Goal: Task Accomplishment & Management: Complete application form

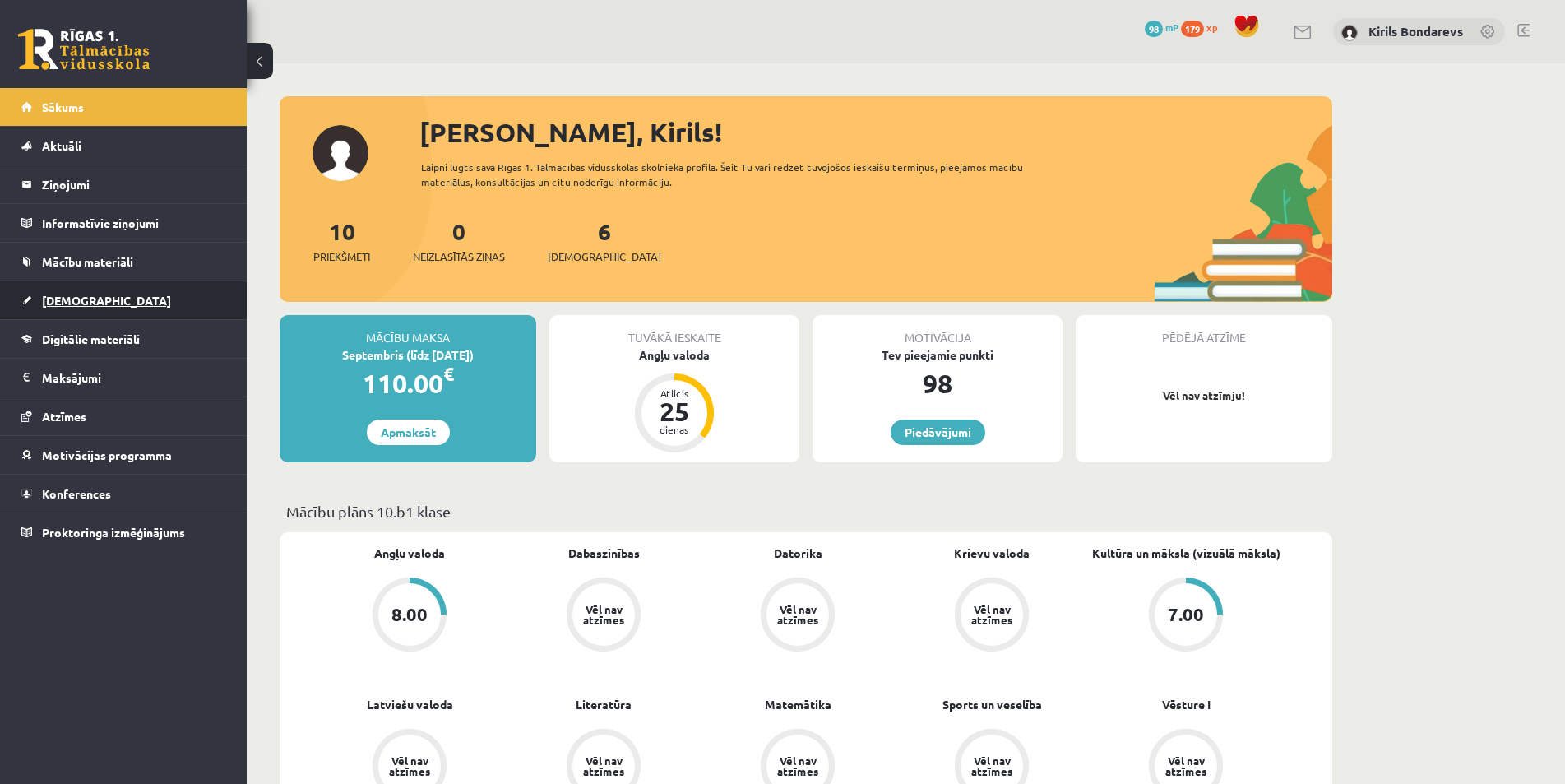
click at [48, 305] on span "[DEMOGRAPHIC_DATA]" at bounding box center [106, 300] width 129 height 15
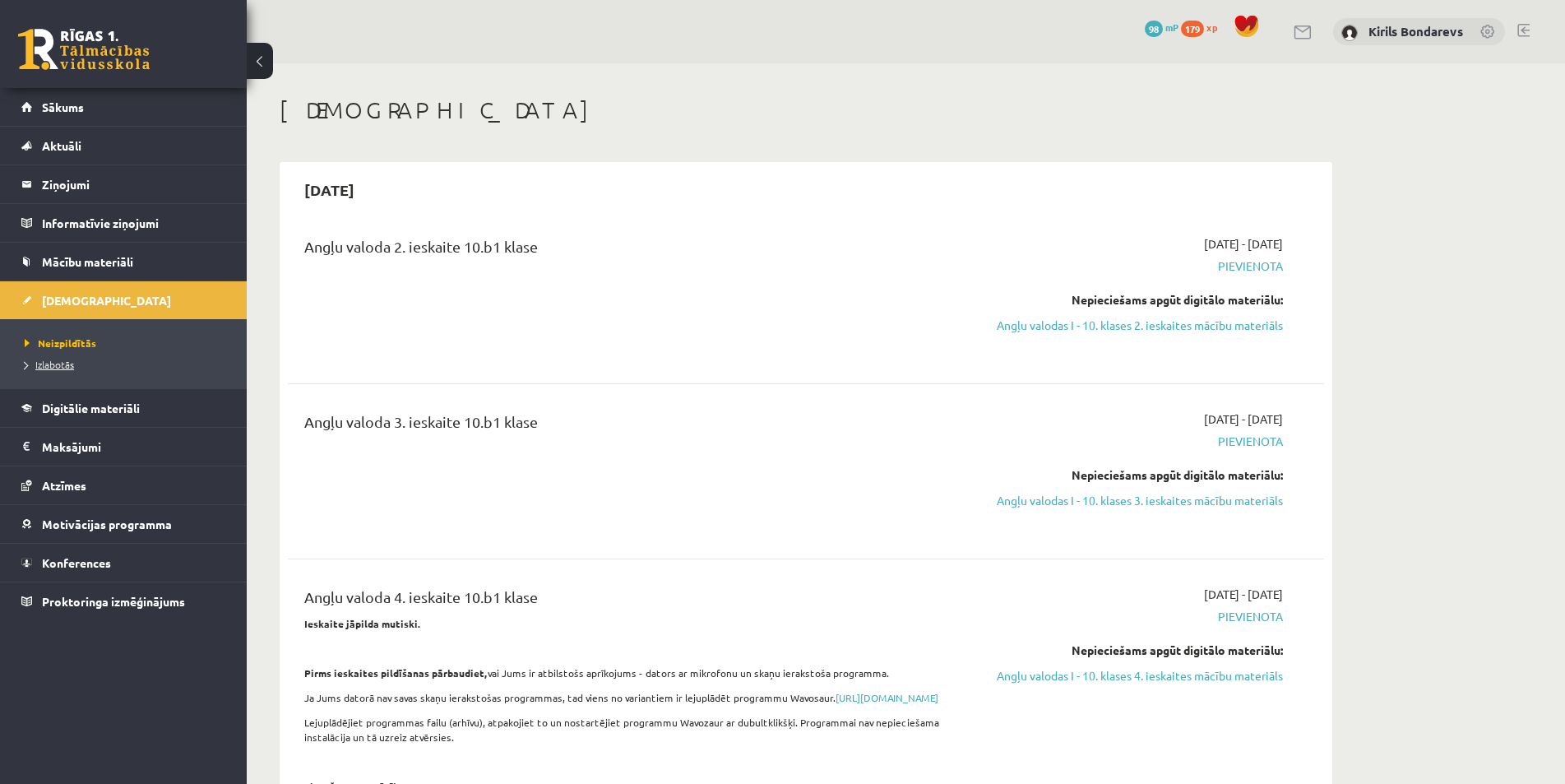
click at [73, 368] on span "Izlabotās" at bounding box center [49, 364] width 49 height 14
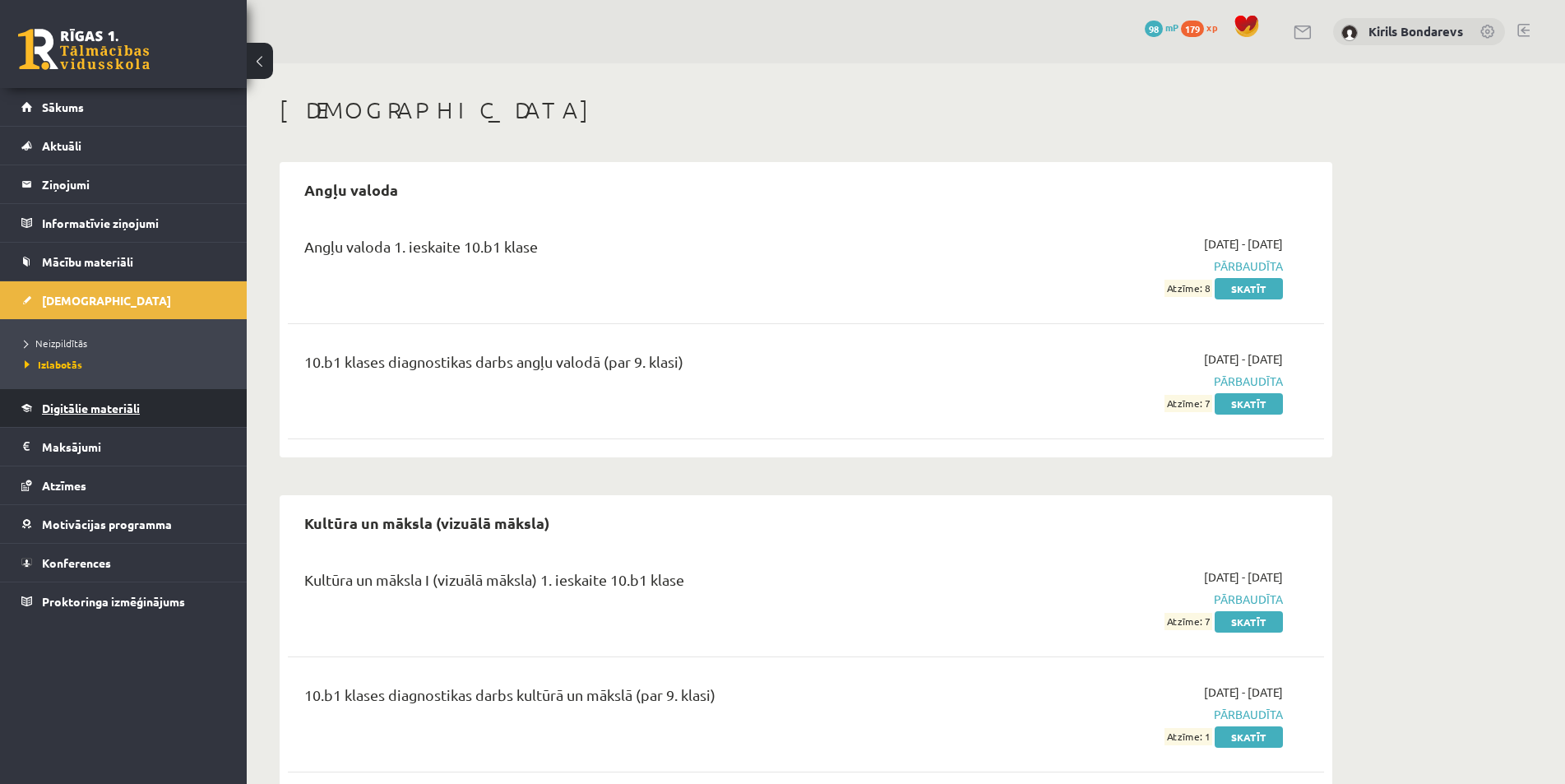
click at [69, 405] on span "Digitālie materiāli" at bounding box center [91, 408] width 98 height 15
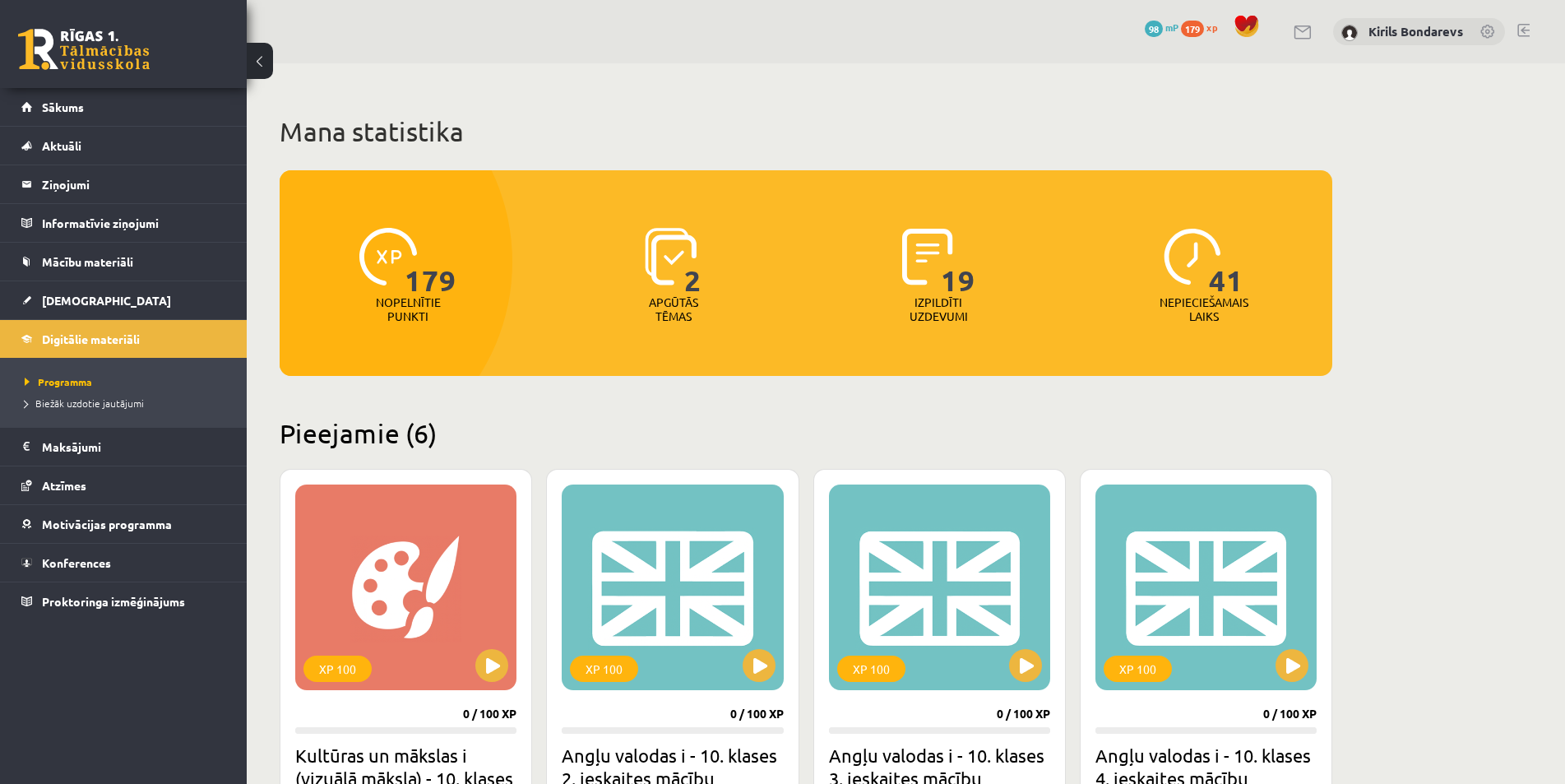
scroll to position [247, 0]
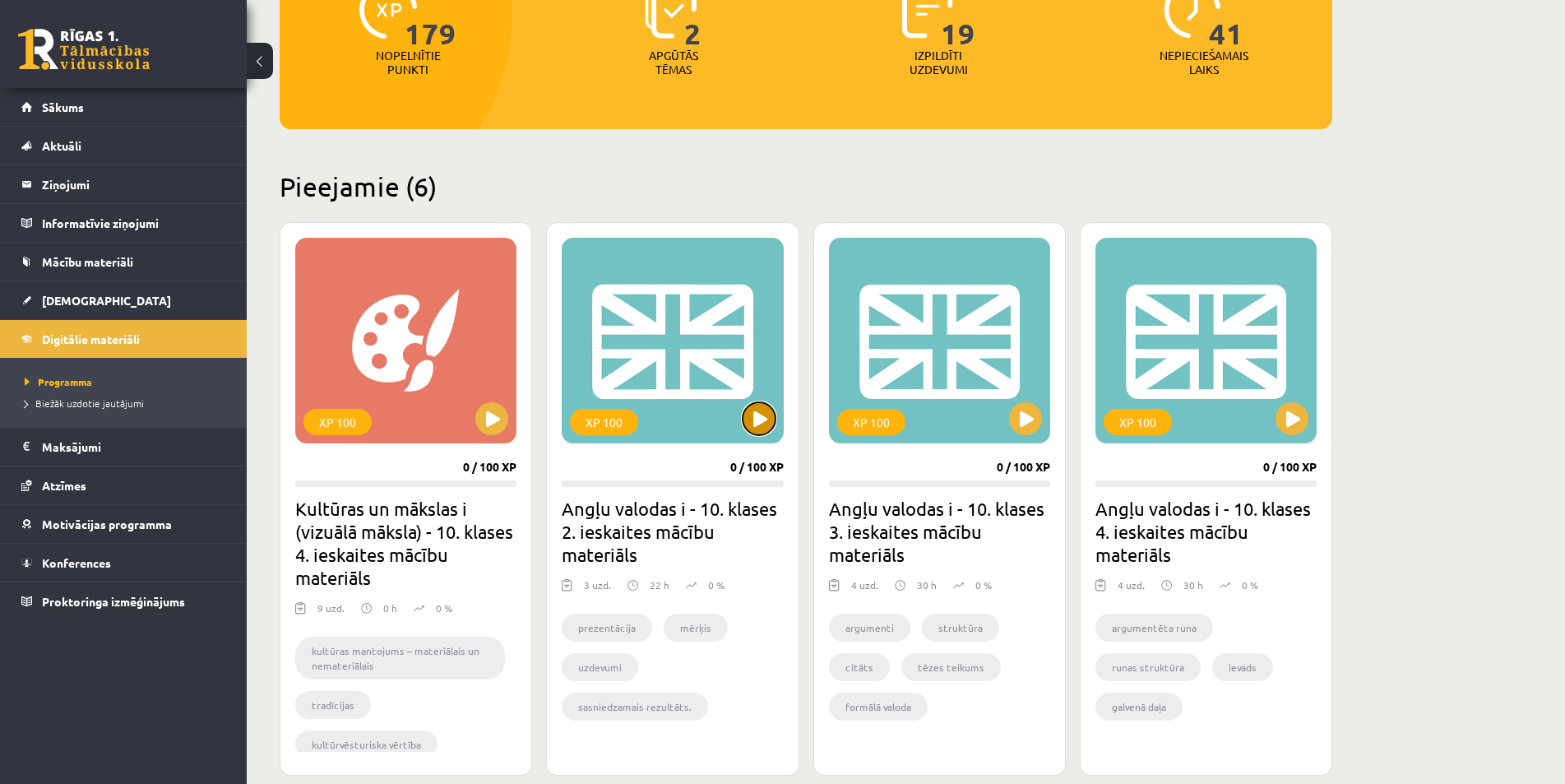
click at [769, 418] on button at bounding box center [759, 419] width 33 height 33
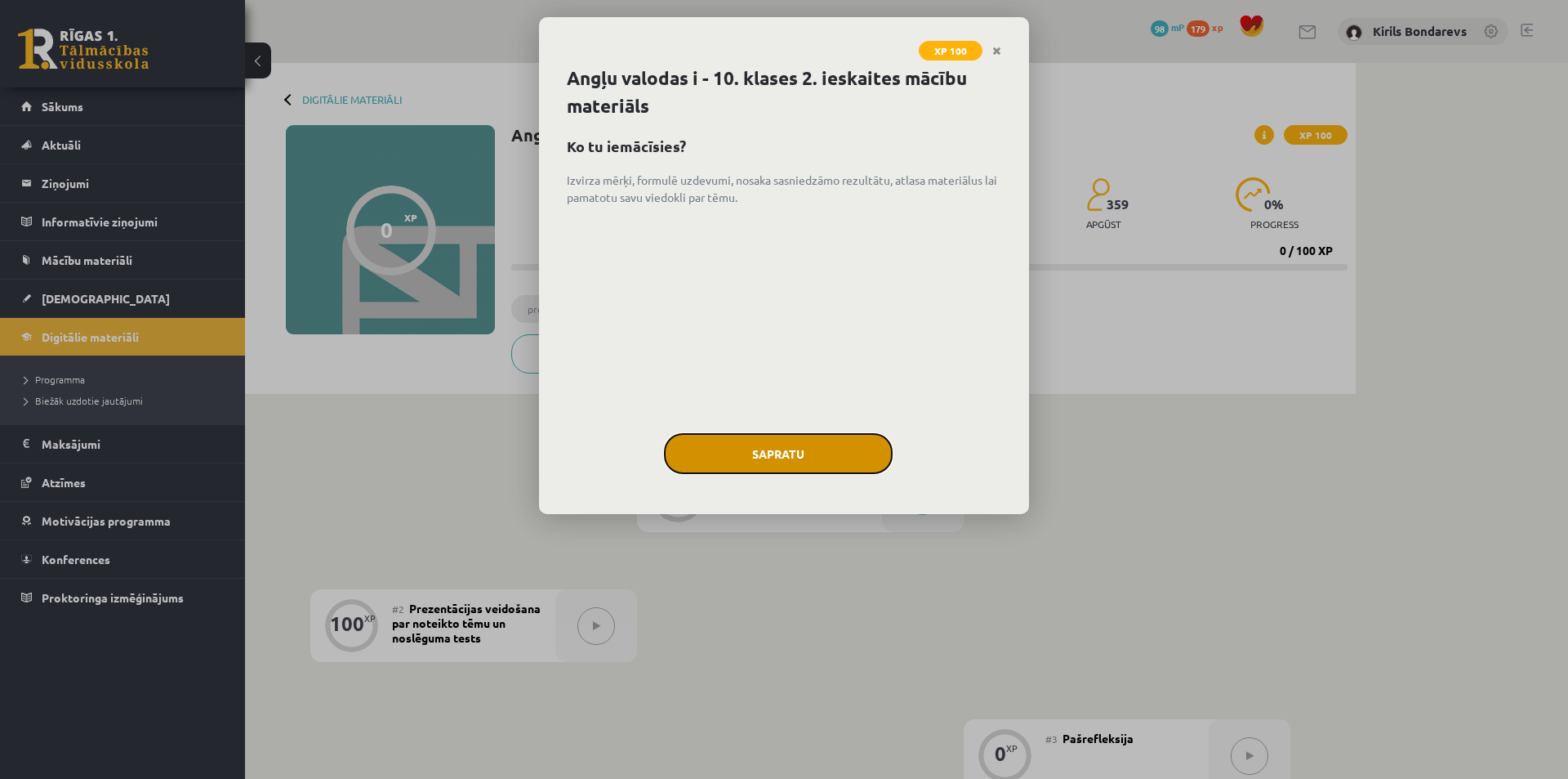
click at [758, 458] on button "Sapratu" at bounding box center [779, 453] width 229 height 41
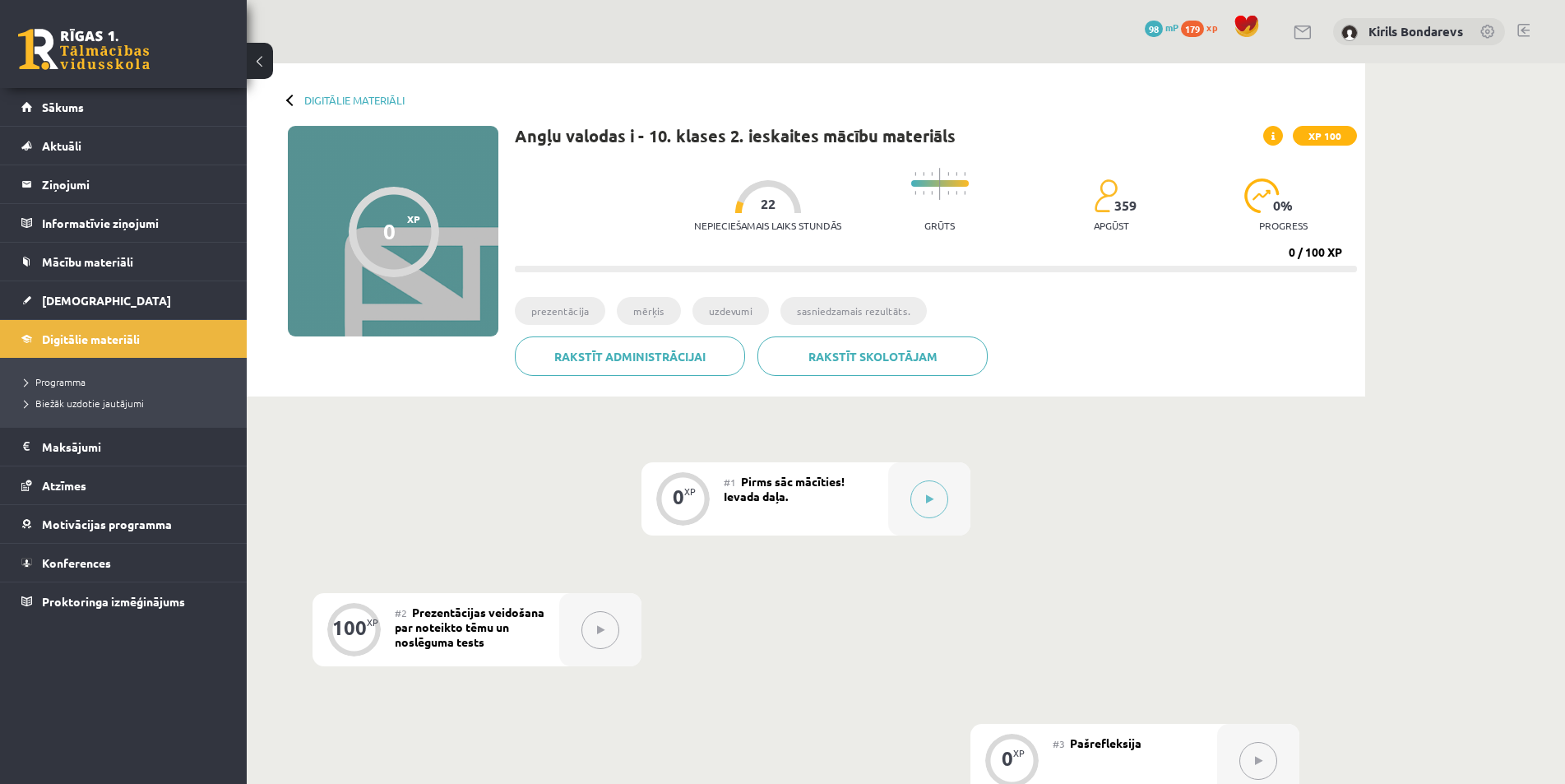
scroll to position [164, 0]
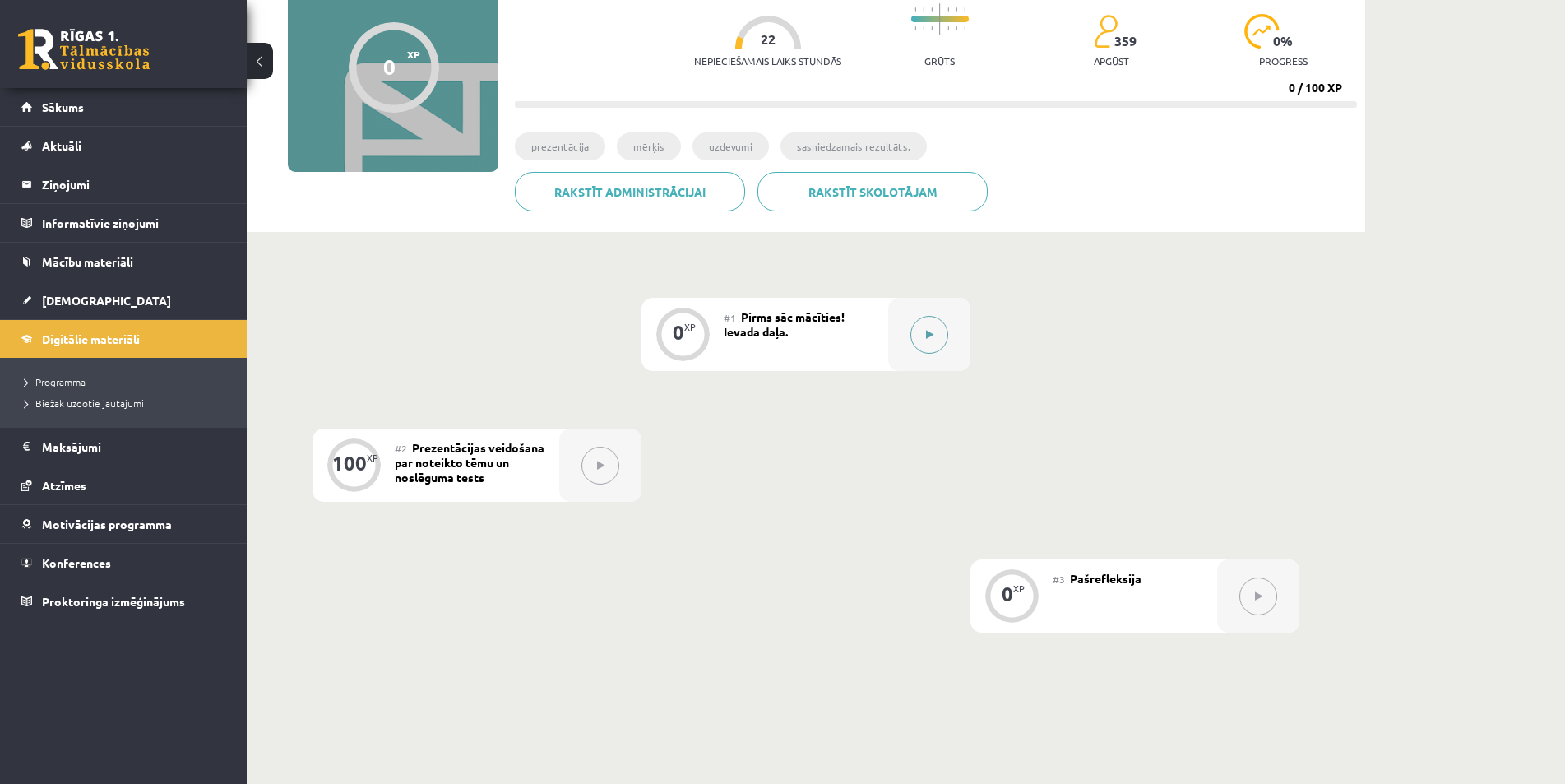
click at [926, 334] on icon at bounding box center [929, 334] width 7 height 10
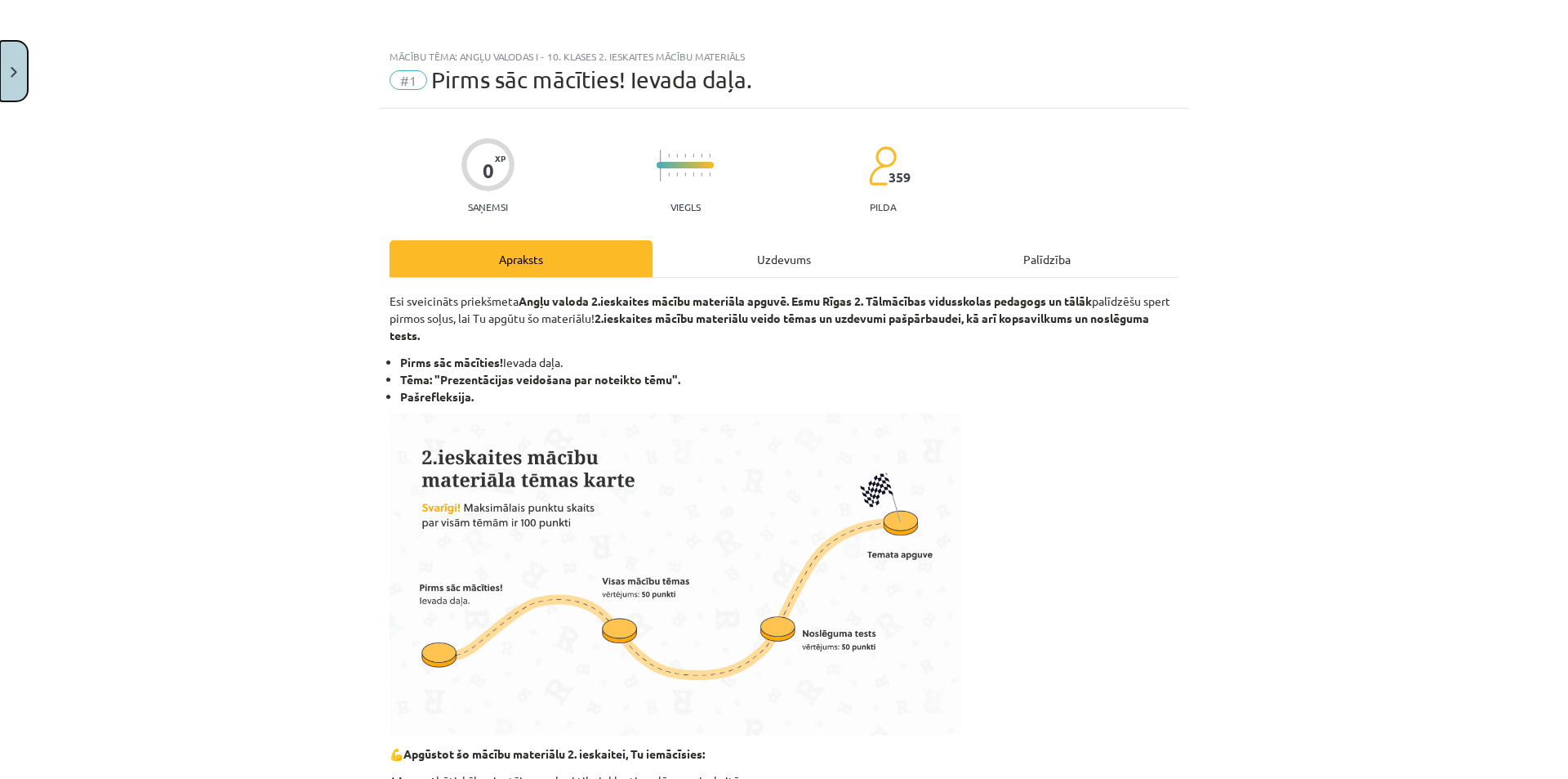
click at [14, 65] on button "Close" at bounding box center [14, 70] width 28 height 60
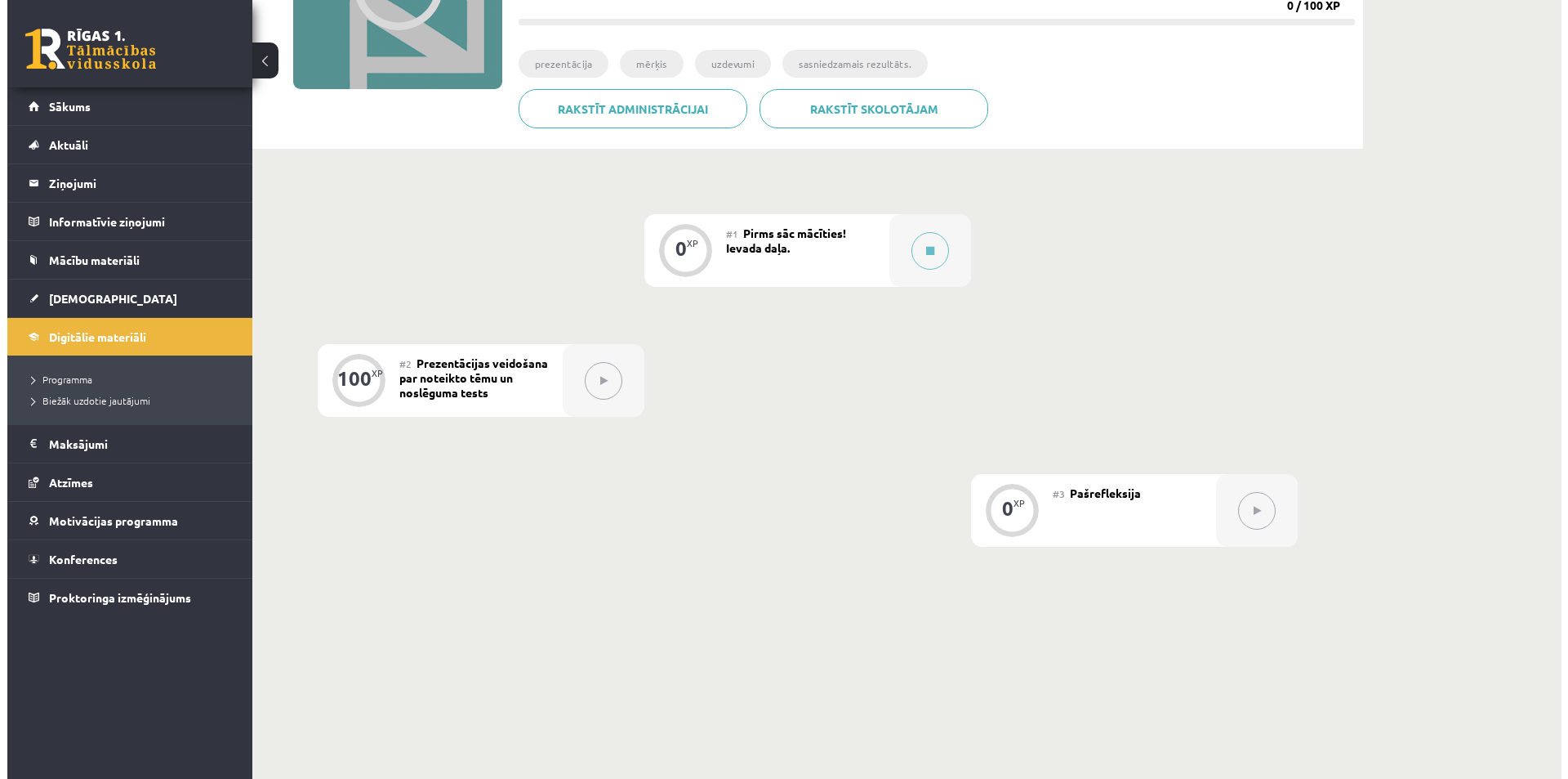
scroll to position [82, 0]
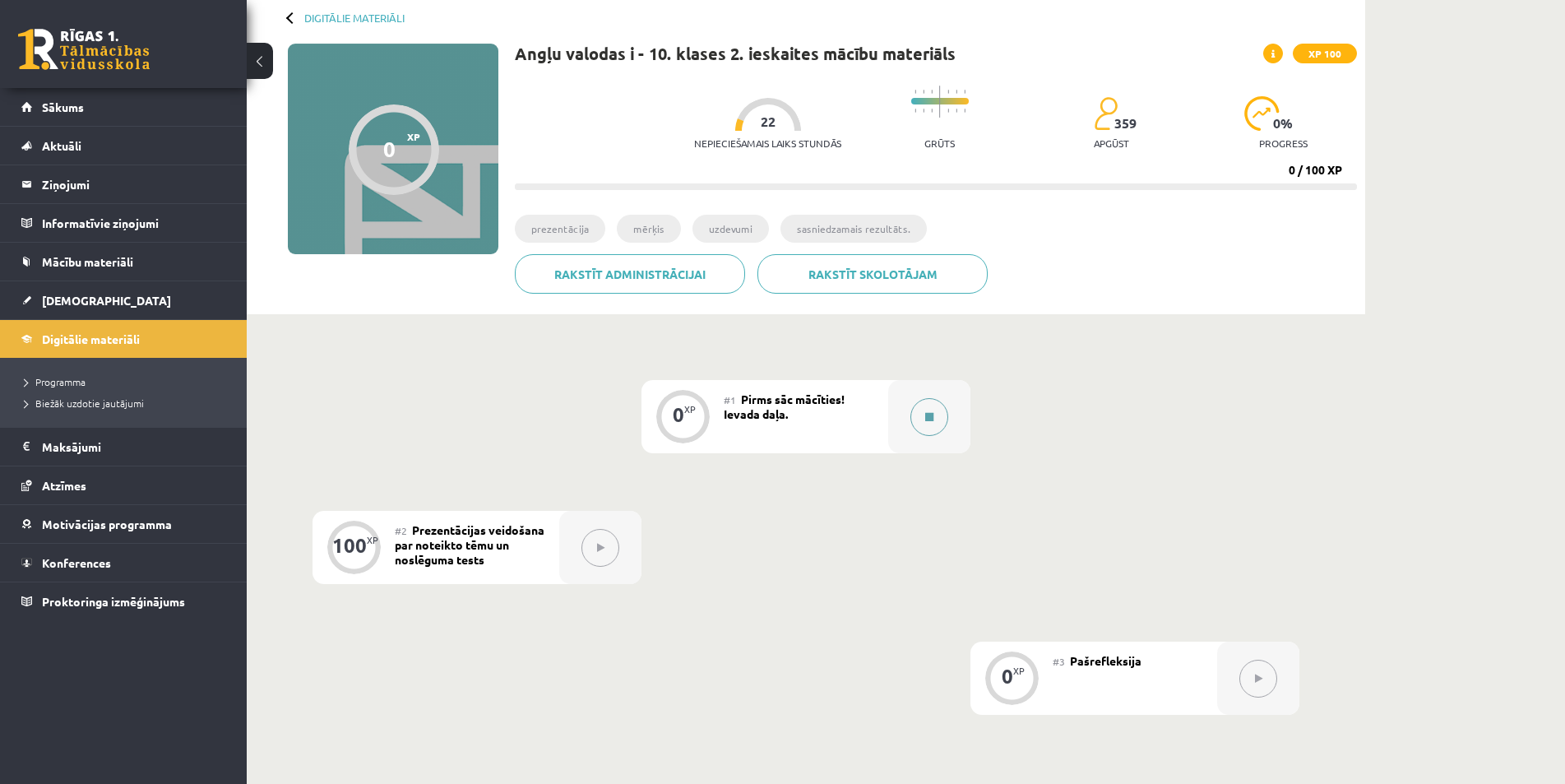
click at [926, 421] on button at bounding box center [929, 417] width 38 height 38
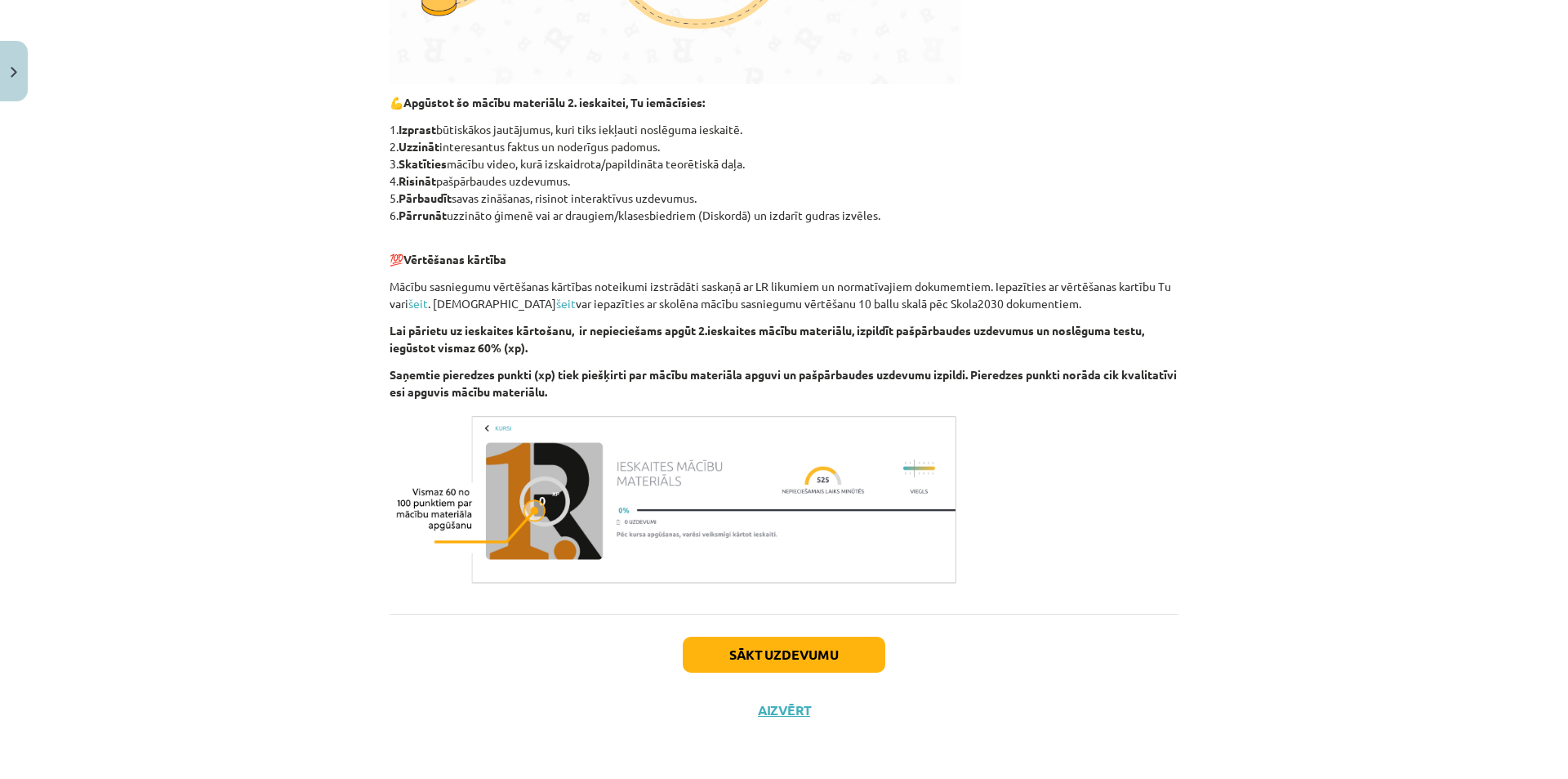
scroll to position [242, 0]
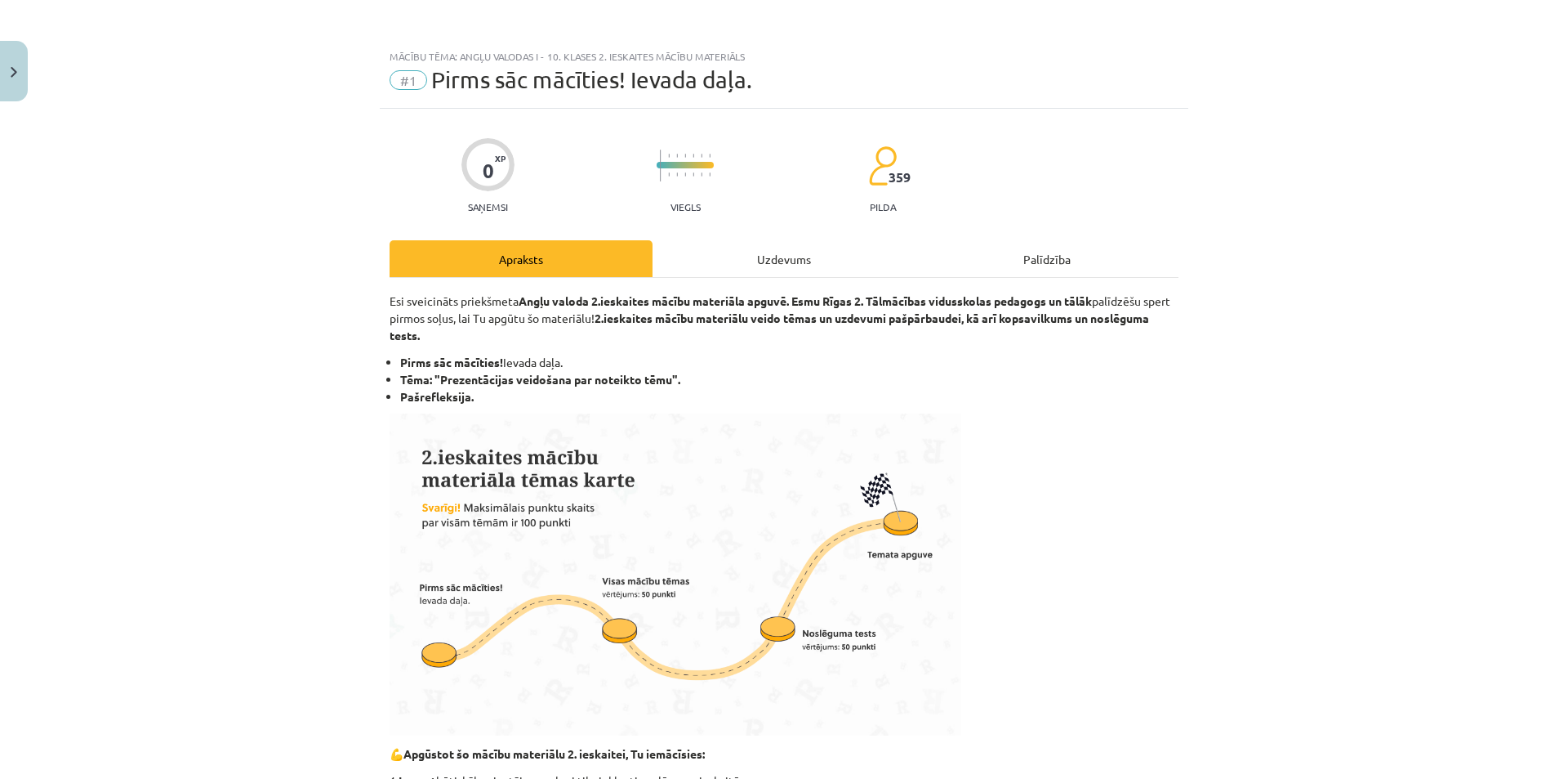
click at [761, 263] on div "Uzdevums" at bounding box center [784, 258] width 263 height 37
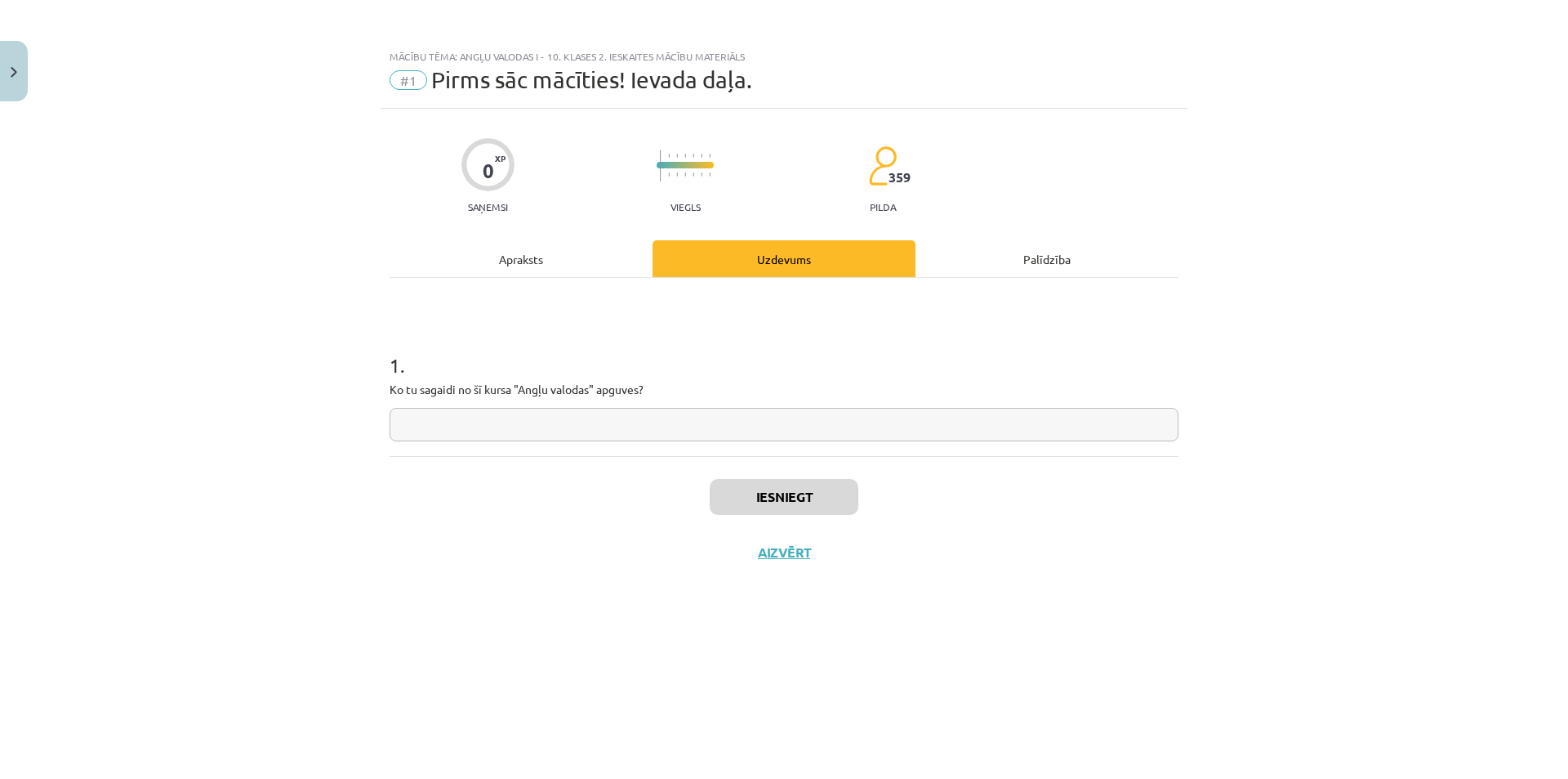
scroll to position [0, 0]
drag, startPoint x: 365, startPoint y: 393, endPoint x: 690, endPoint y: 389, distance: 325.0
click at [690, 389] on div "Mācību tēma: Angļu valodas i - 10. klases 2. ieskaites mācību materiāls #1 Pirm…" at bounding box center [784, 389] width 1568 height 779
copy p "Ko tu sagaidi no šī kursa "Angļu valodas" apguves?"
click at [655, 433] on input "text" at bounding box center [784, 424] width 789 height 33
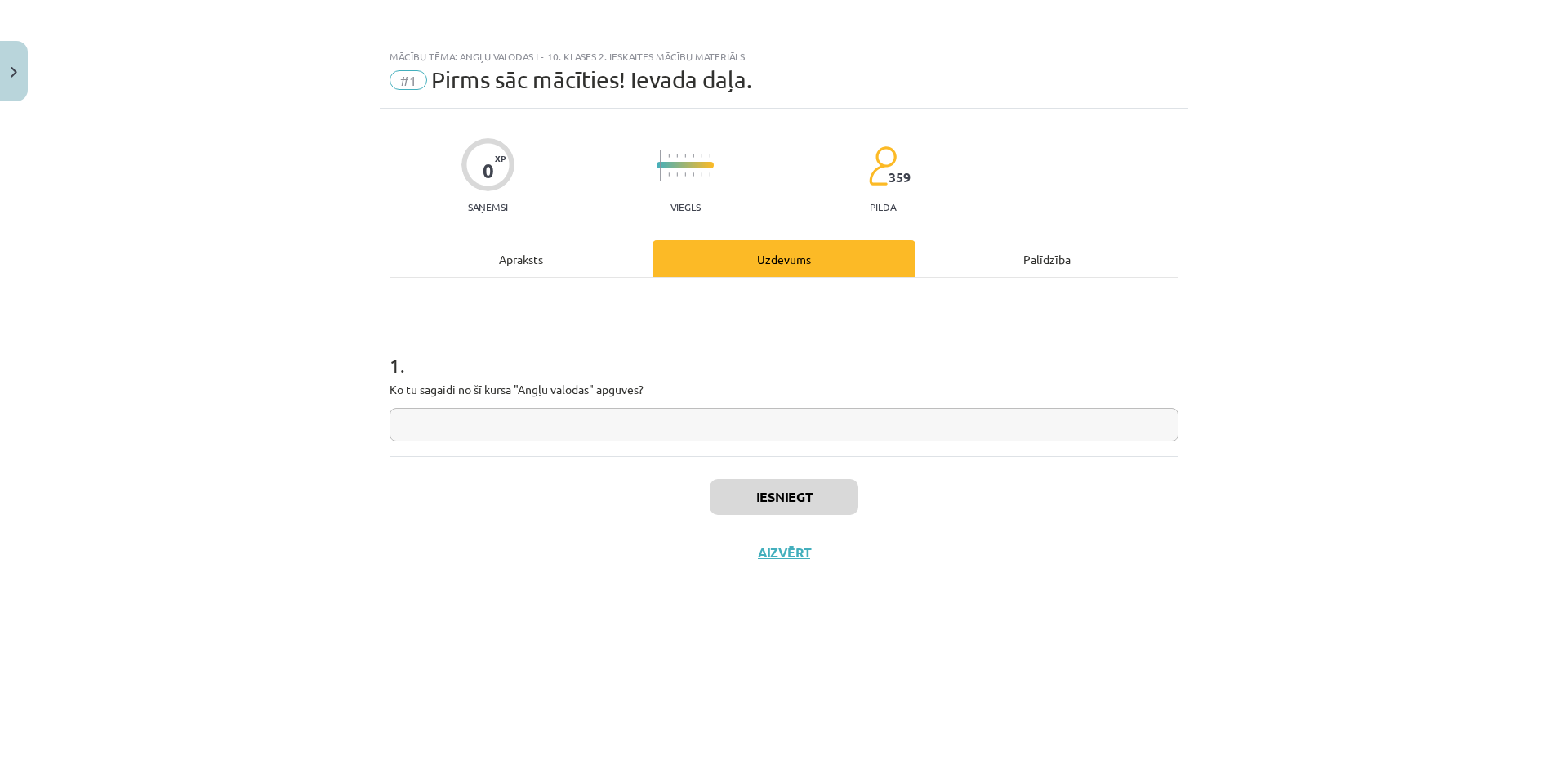
paste input "**********"
type input "**********"
click at [752, 501] on button "Iesniegt" at bounding box center [783, 497] width 149 height 36
click at [795, 559] on button "Nākamā nodarbība" at bounding box center [784, 563] width 160 height 38
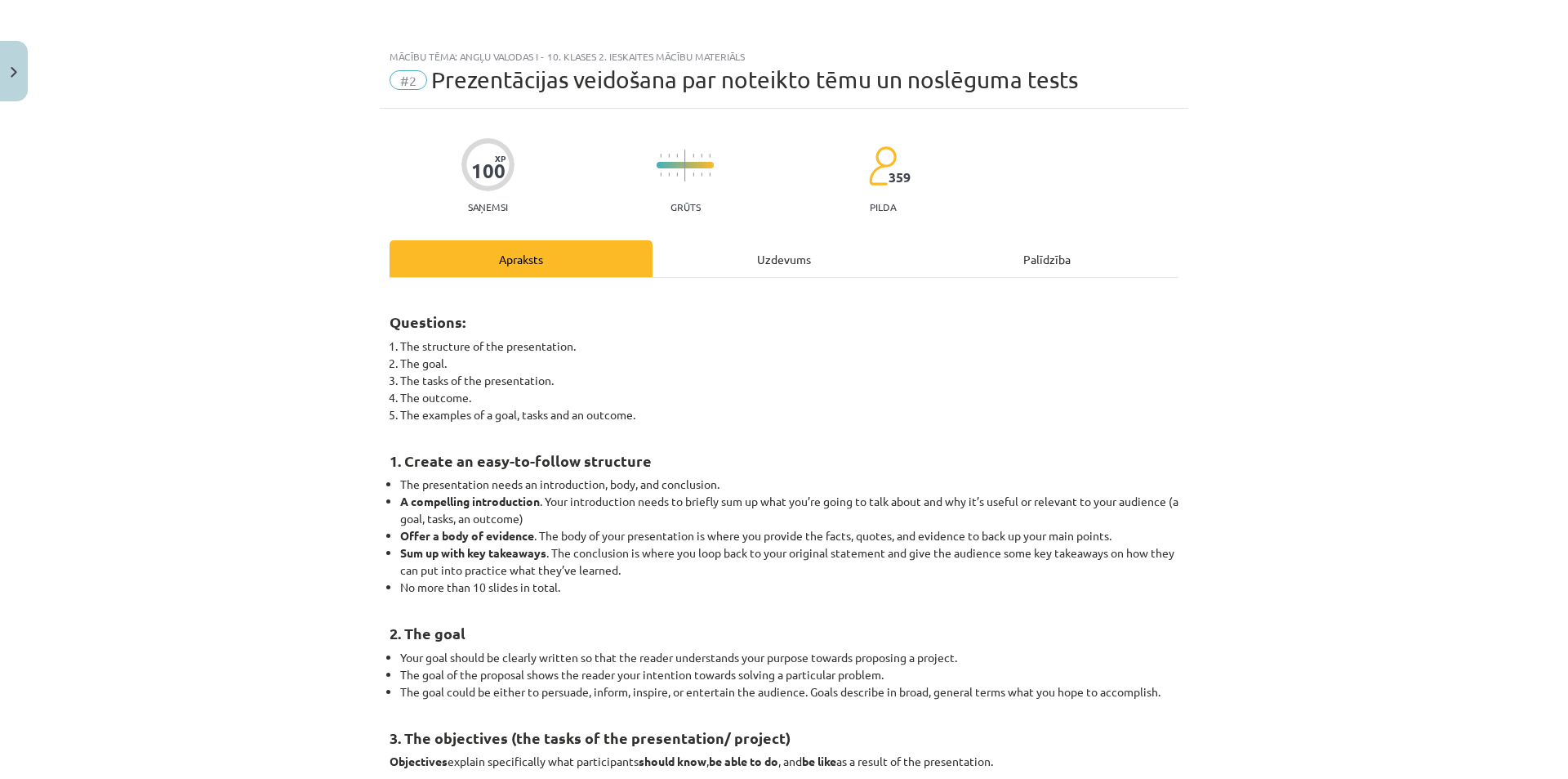
click at [783, 258] on div "Uzdevums" at bounding box center [784, 258] width 263 height 37
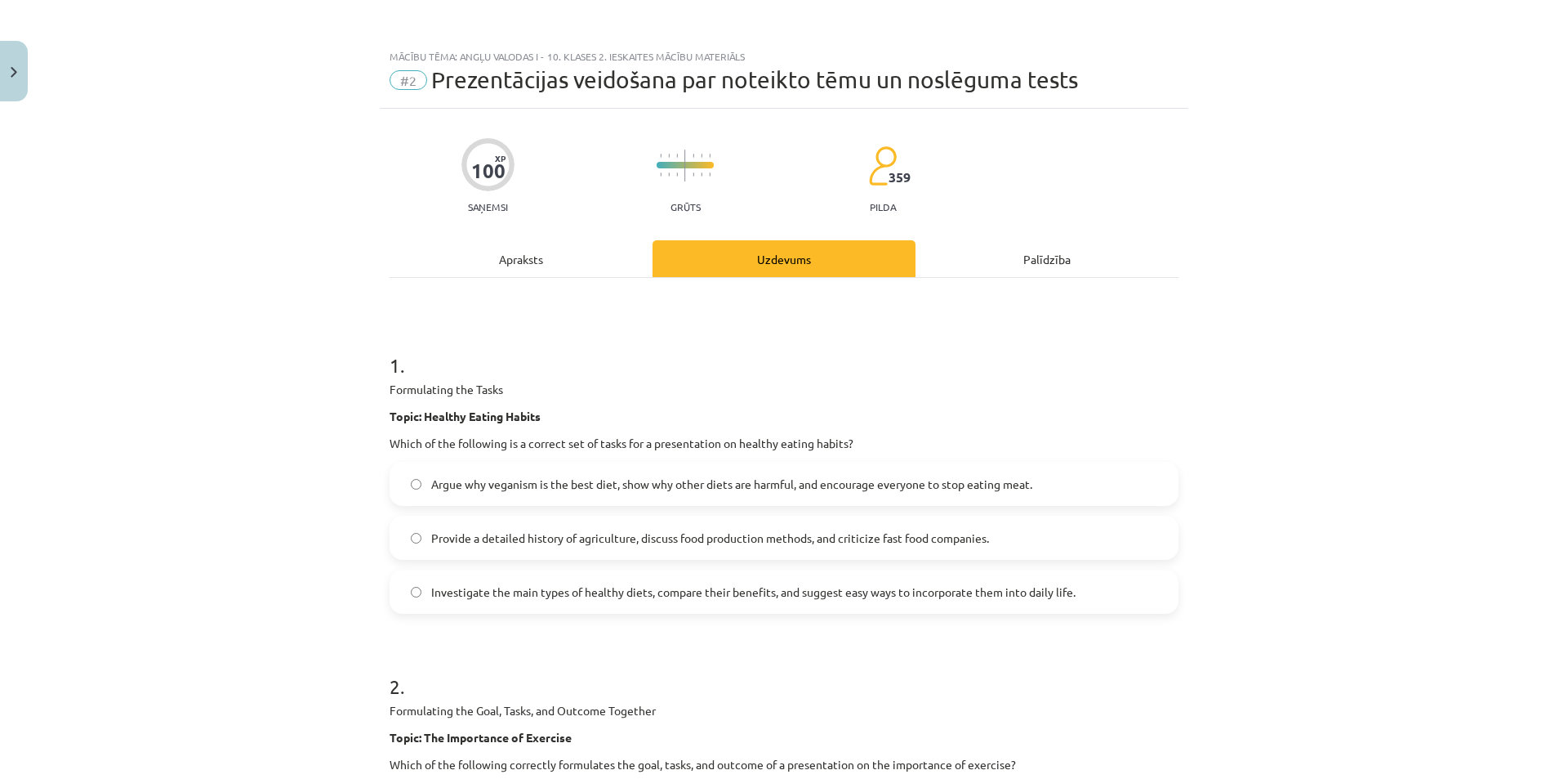
click at [529, 263] on div "Apraksts" at bounding box center [521, 258] width 263 height 37
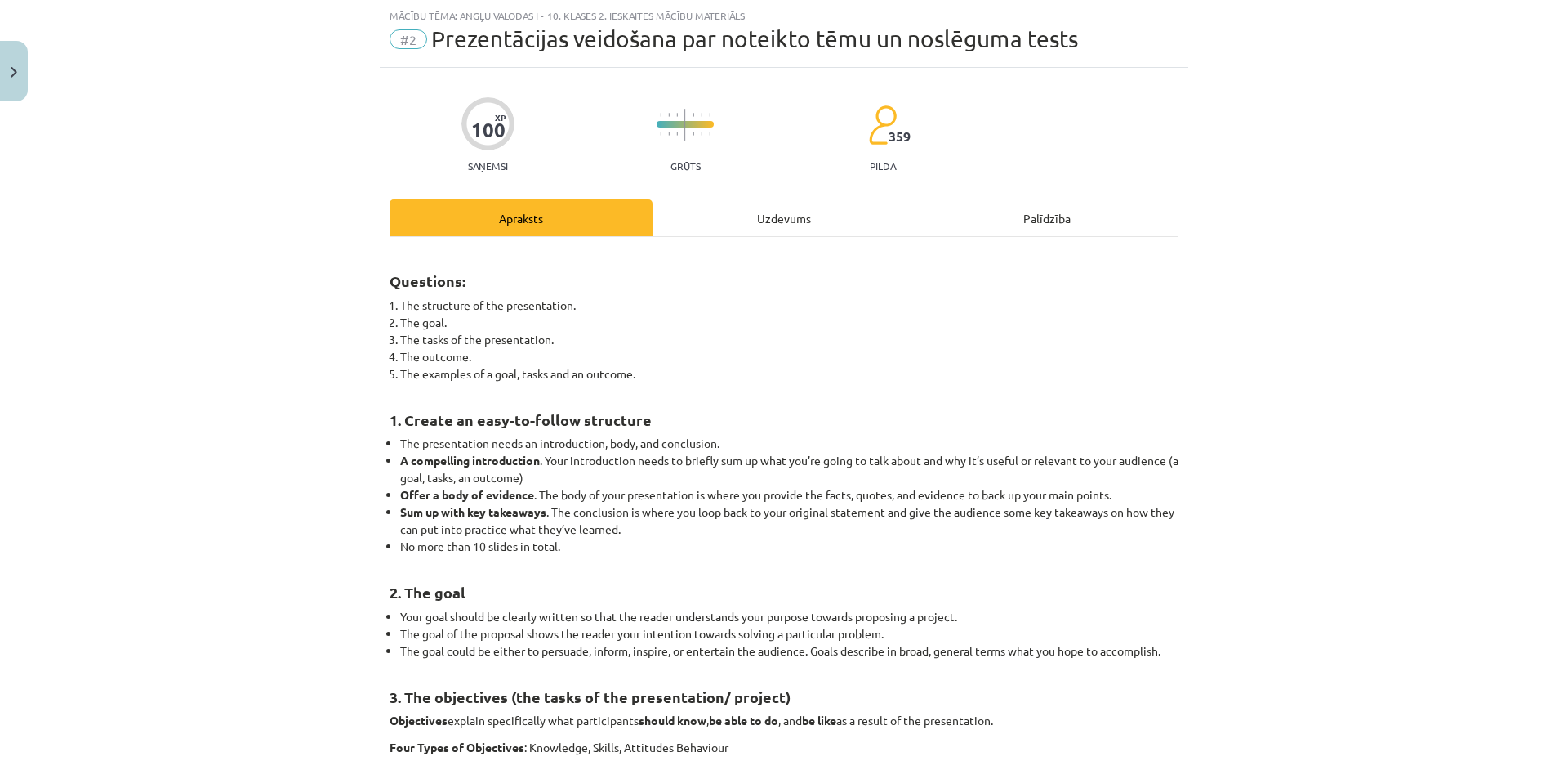
scroll to position [1899, 0]
